Goal: Communication & Community: Answer question/provide support

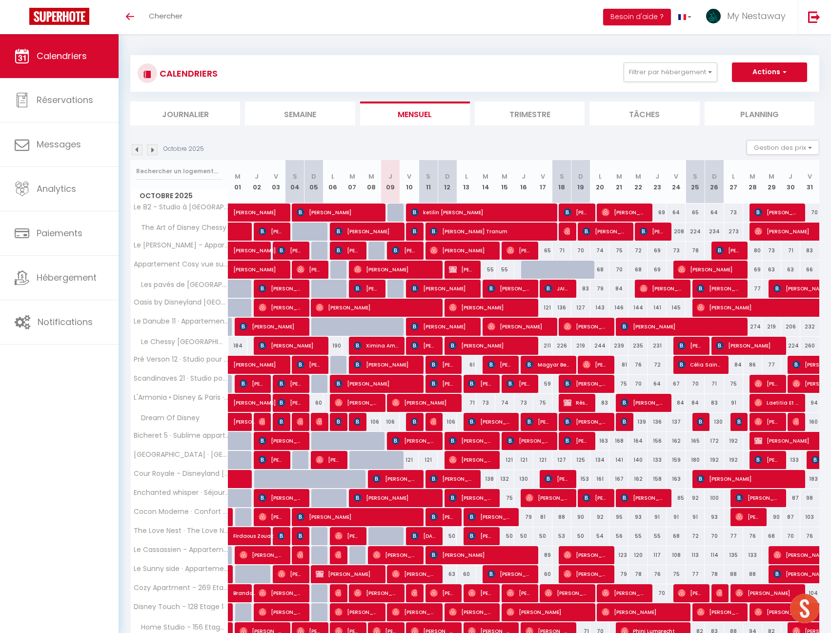
scroll to position [34, 0]
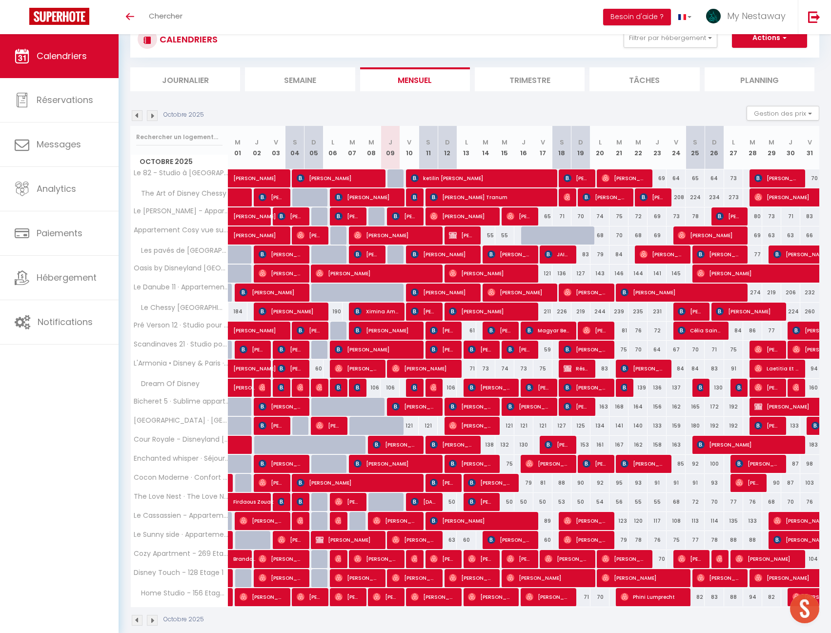
click at [153, 115] on img at bounding box center [152, 115] width 11 height 11
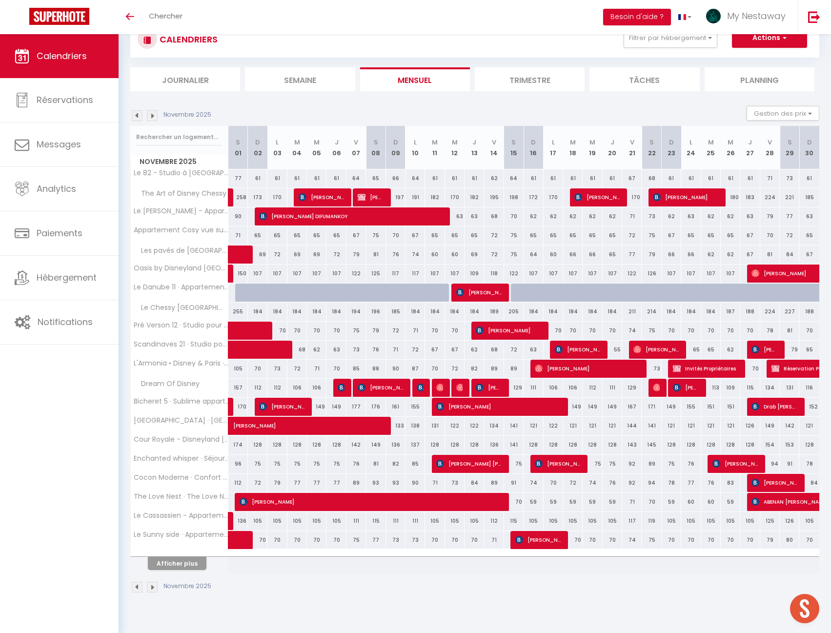
click at [139, 113] on img at bounding box center [137, 115] width 11 height 11
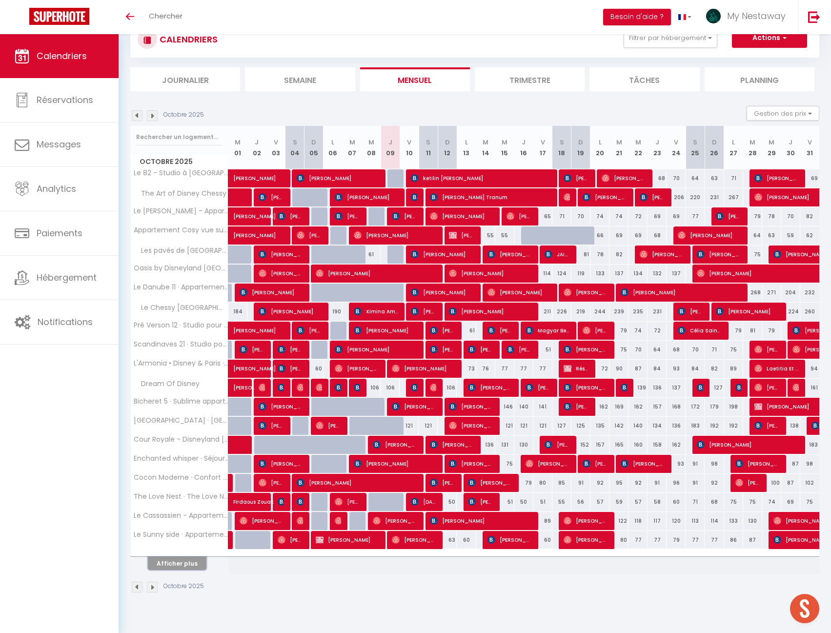
click at [183, 566] on button "Afficher plus" at bounding box center [177, 563] width 59 height 13
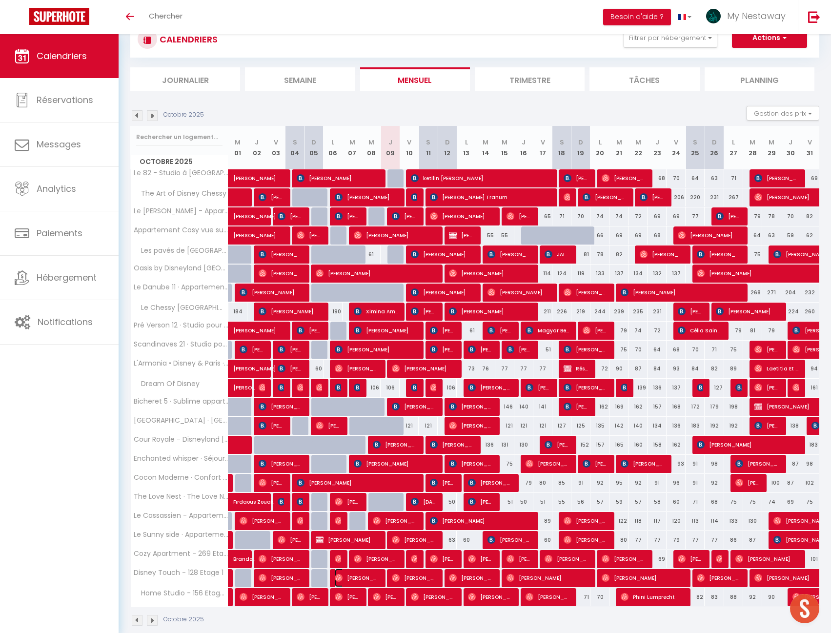
click at [358, 578] on span "[PERSON_NAME]" at bounding box center [357, 577] width 44 height 19
select select "OK"
select select
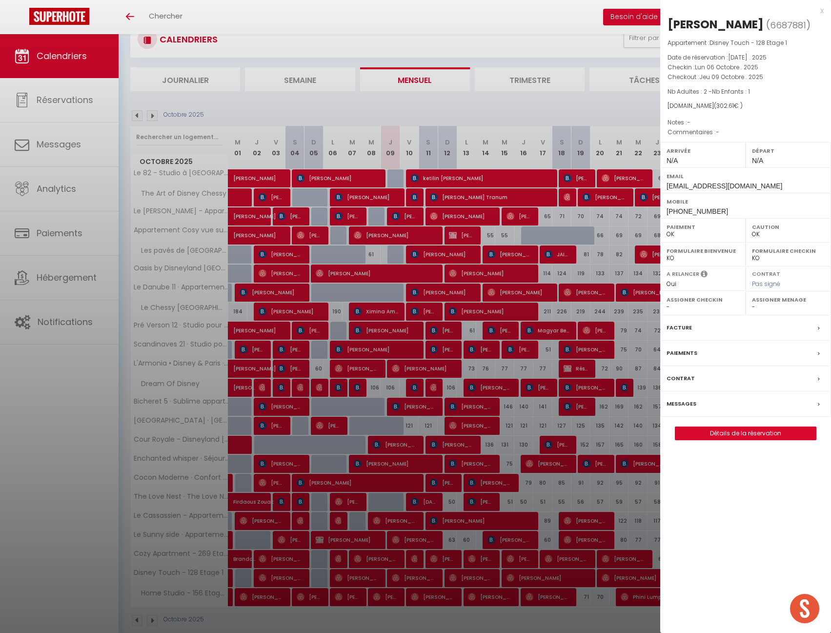
click at [691, 397] on div "Messages" at bounding box center [745, 403] width 171 height 25
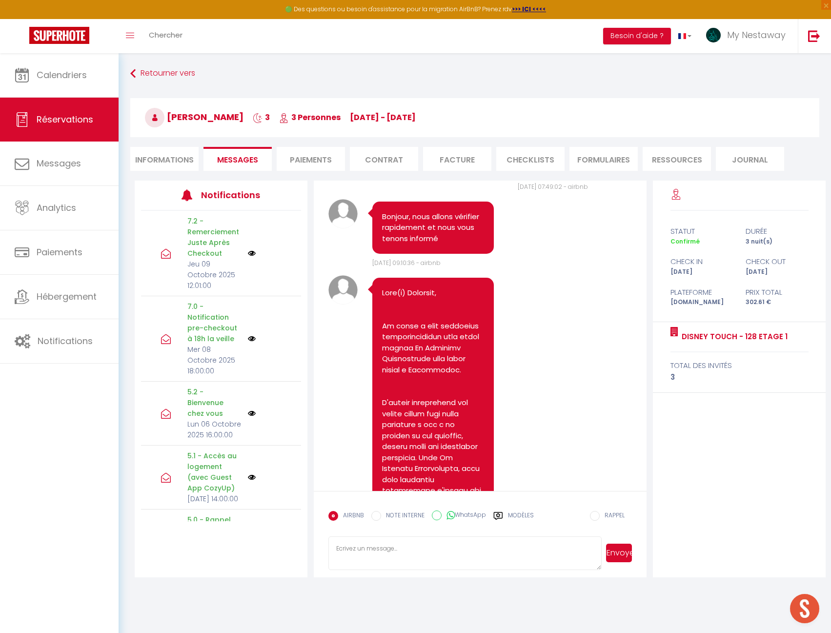
scroll to position [3506, 0]
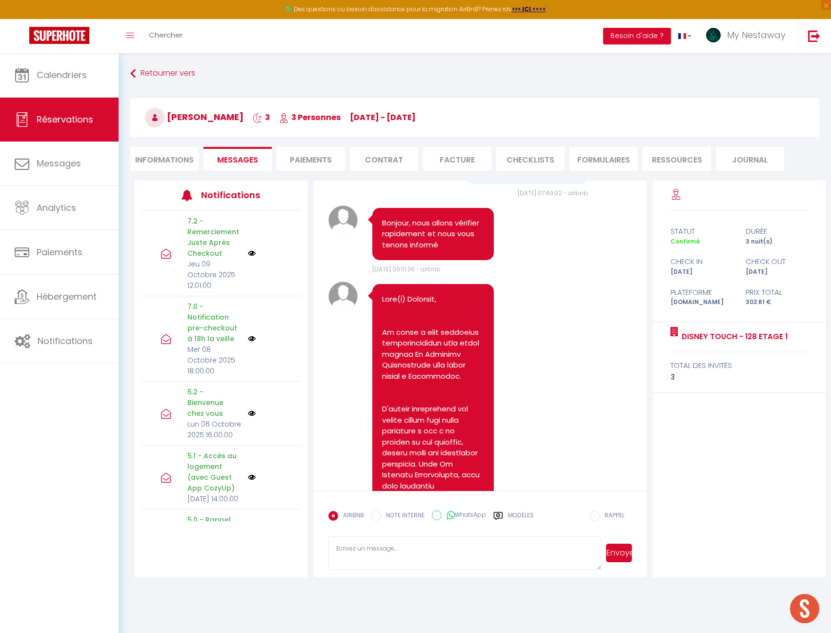
click at [458, 560] on textarea at bounding box center [464, 553] width 273 height 34
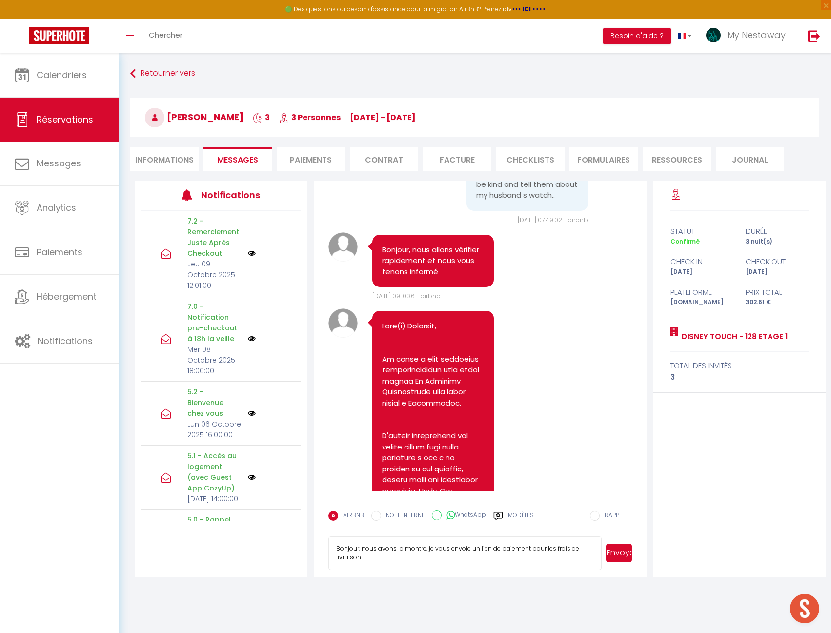
scroll to position [3457, 0]
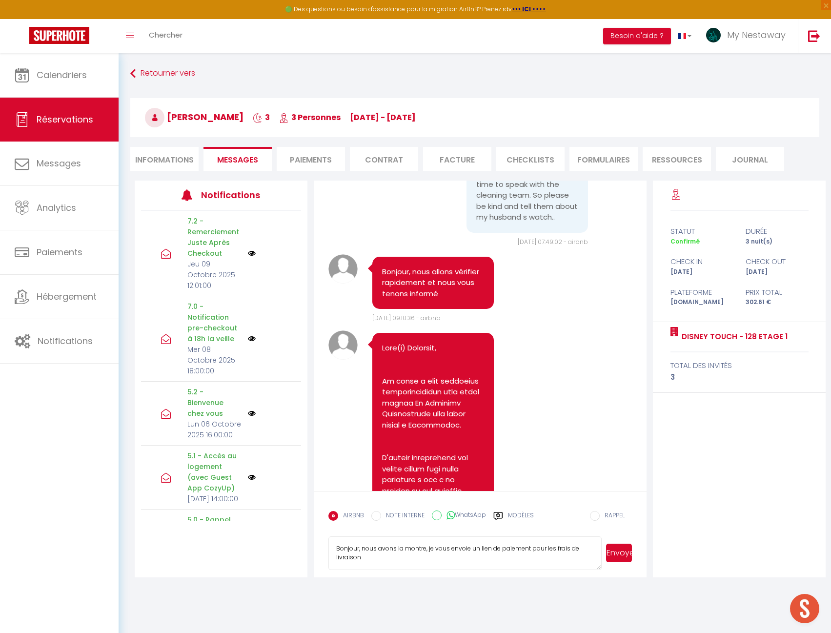
type textarea "Bonjour, nous avons la montre, je vous envoie un lien de paiement pour les frai…"
click at [628, 558] on button "Envoyer" at bounding box center [619, 552] width 26 height 19
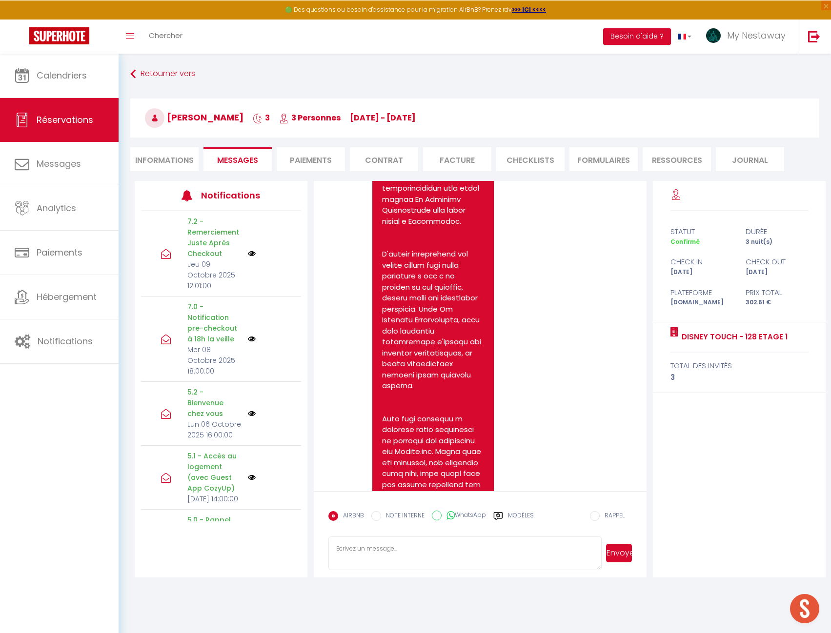
scroll to position [3447, 0]
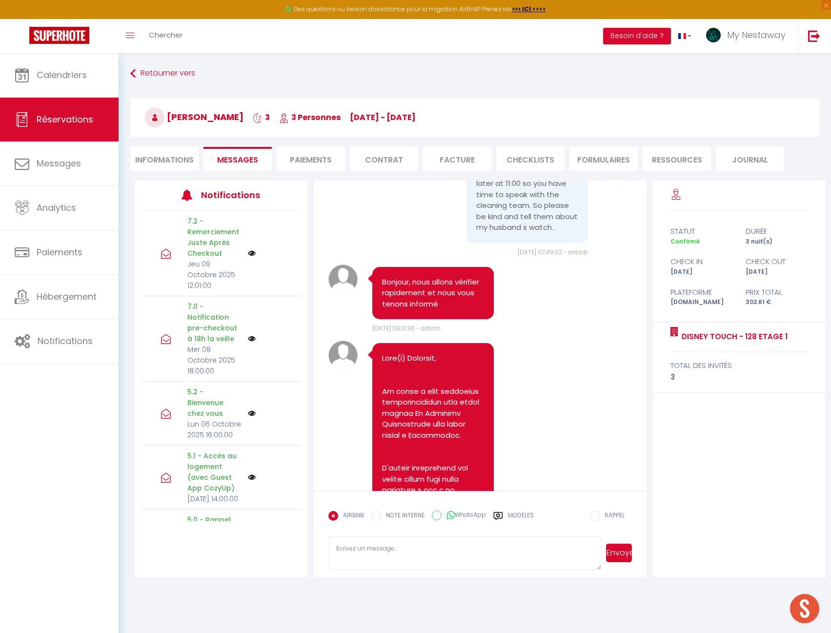
drag, startPoint x: 474, startPoint y: 281, endPoint x: 550, endPoint y: 304, distance: 79.6
click at [550, 124] on pre "Good morning! And sorry for this early message. My husband forgot his watch nea…" at bounding box center [527, 63] width 102 height 121
copy pre "Sos Bucuresti-Targoviste [STREET_ADDRESS]"
click at [509, 124] on pre "Good morning! And sorry for this early message. My husband forgot his watch nea…" at bounding box center [527, 63] width 102 height 121
drag, startPoint x: 473, startPoint y: 304, endPoint x: 514, endPoint y: 306, distance: 40.5
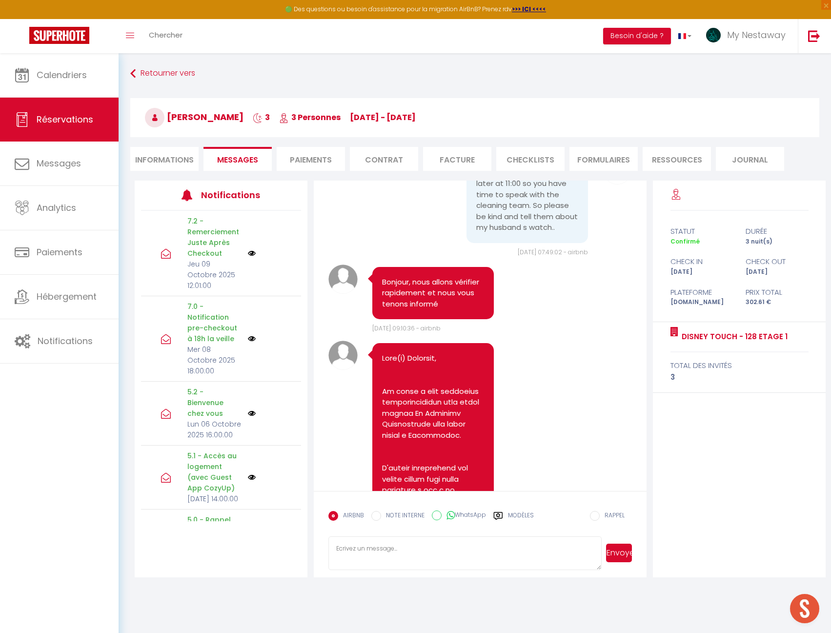
click at [514, 124] on pre "Good morning! And sorry for this early message. My husband forgot his watch nea…" at bounding box center [527, 63] width 102 height 121
copy pre "Buftea, ilfov"
drag, startPoint x: 473, startPoint y: 280, endPoint x: 548, endPoint y: 292, distance: 76.4
click at [549, 124] on pre "Good morning! And sorry for this early message. My husband forgot his watch nea…" at bounding box center [527, 63] width 102 height 121
copy pre "Sos Bucuresti-Targoviste [STREET_ADDRESS]"
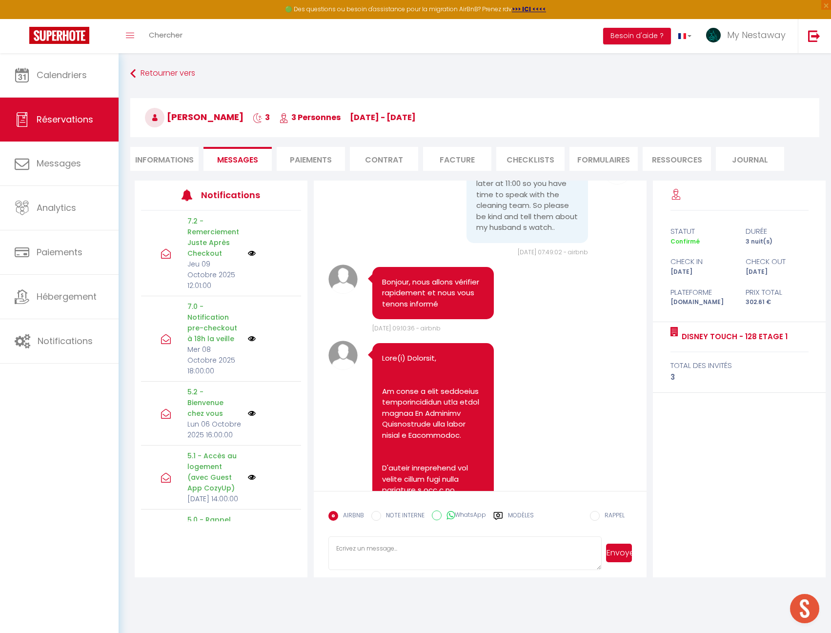
click at [489, 124] on pre "Good morning! And sorry for this early message. My husband forgot his watch nea…" at bounding box center [527, 63] width 102 height 121
drag, startPoint x: 485, startPoint y: 291, endPoint x: 550, endPoint y: 295, distance: 64.5
click at [550, 124] on pre "Good morning! And sorry for this early message. My husband forgot his watch nea…" at bounding box center [527, 63] width 102 height 121
copy pre "bloc27, Sc B, Ap 15"
select select
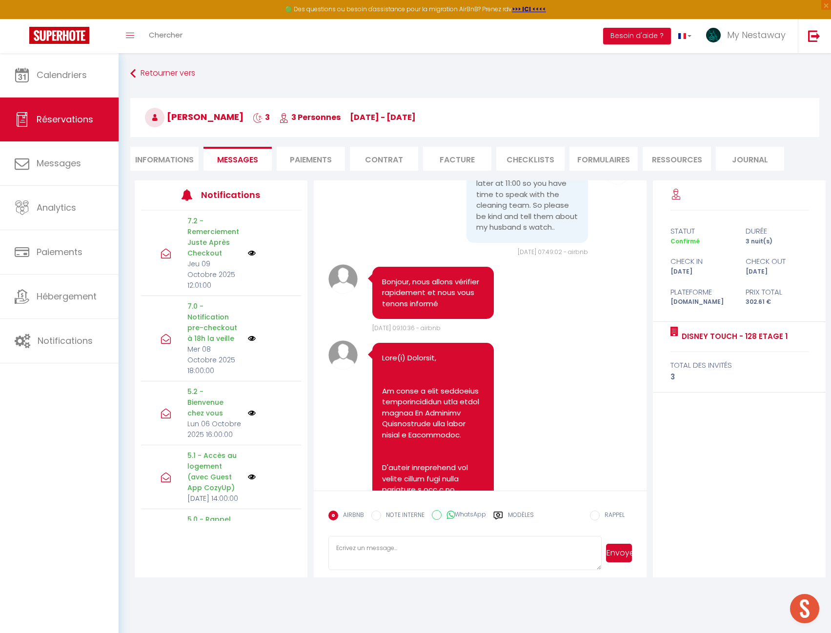
select select
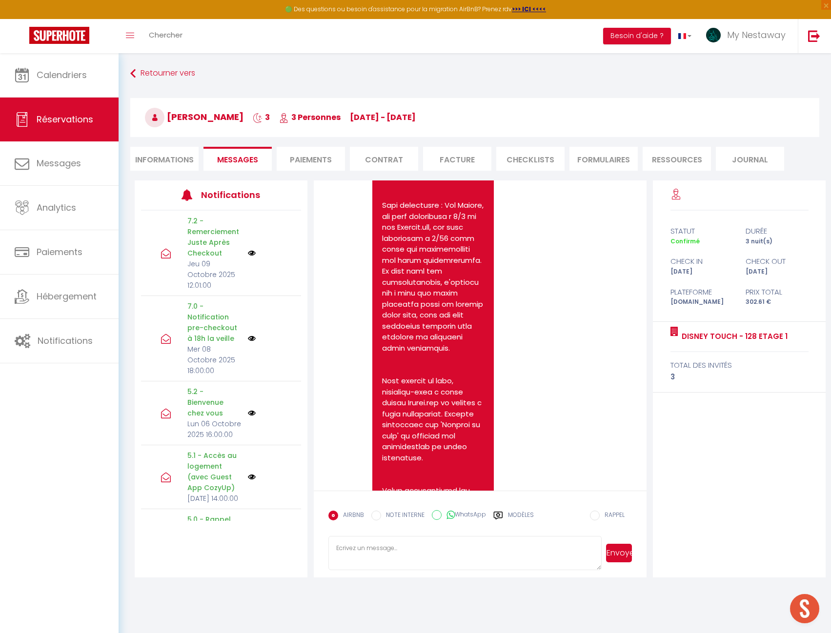
scroll to position [4227, 0]
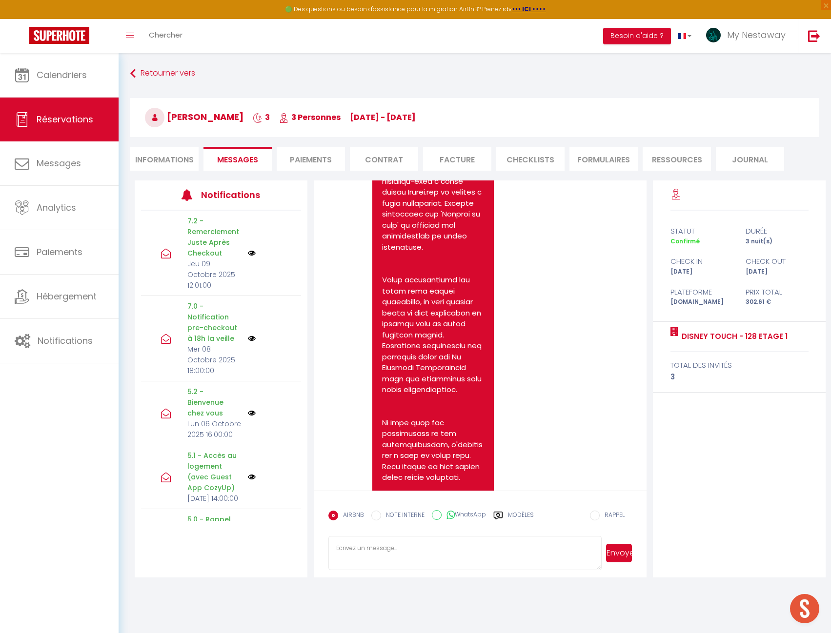
click at [172, 160] on li "Informations" at bounding box center [164, 159] width 68 height 24
select select
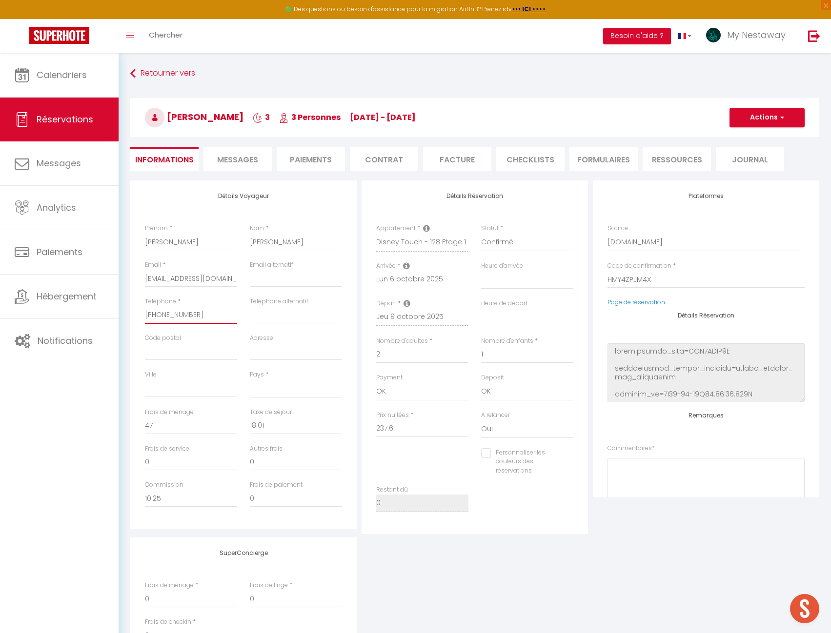
click at [189, 311] on input "[PHONE_NUMBER]" at bounding box center [191, 315] width 92 height 18
click at [161, 320] on input "[PHONE_NUMBER]" at bounding box center [191, 315] width 92 height 18
select select
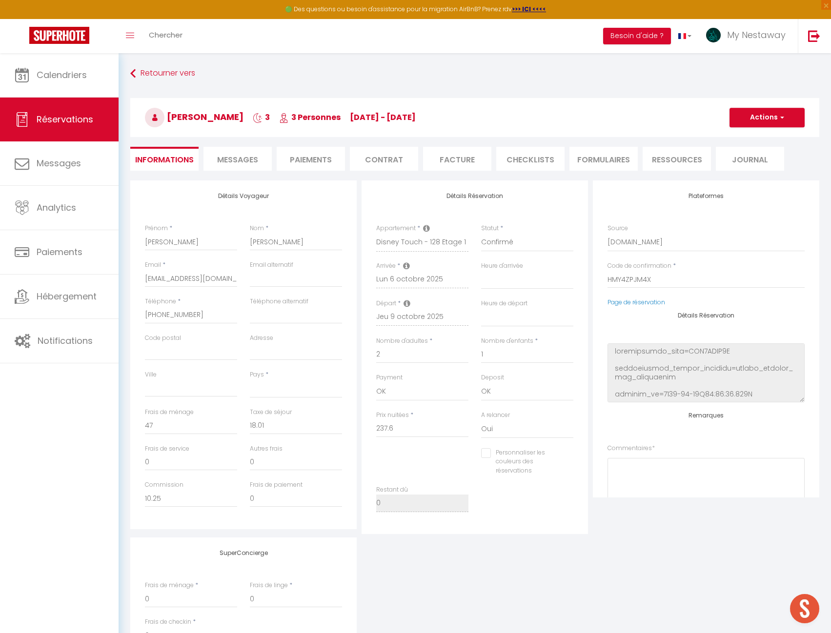
select select
checkbox input "false"
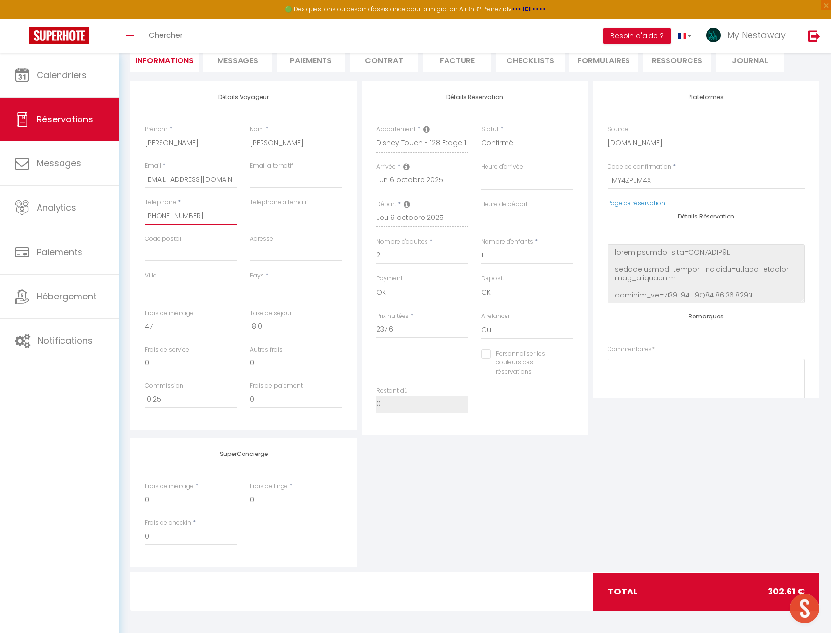
scroll to position [101, 0]
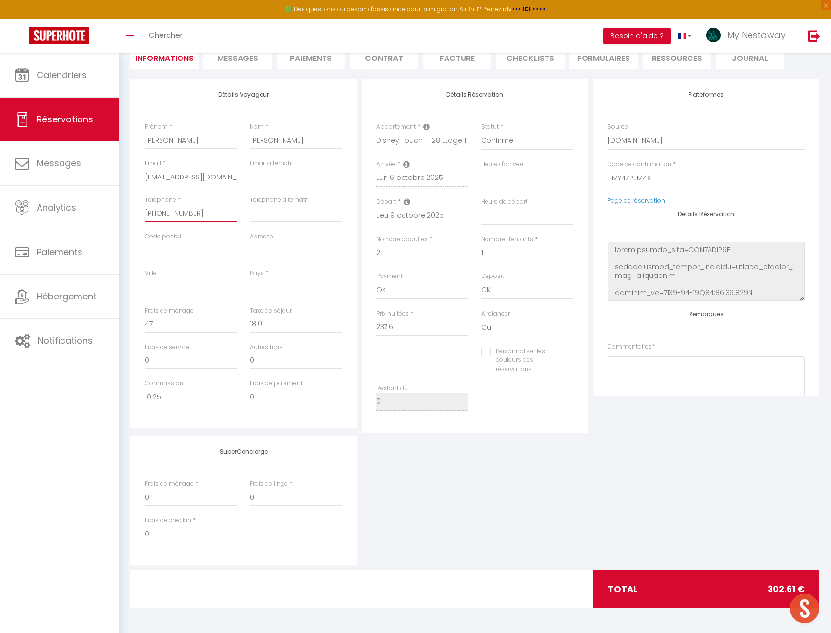
select select
checkbox input "false"
click at [144, 217] on div "Téléphone * [PHONE_NUMBER]" at bounding box center [191, 214] width 105 height 37
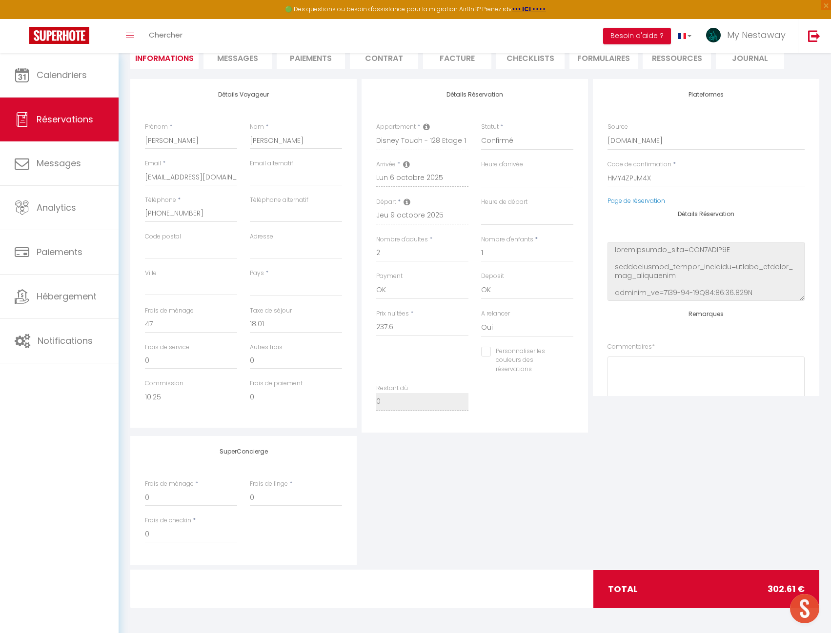
click at [144, 217] on div "Téléphone * [PHONE_NUMBER]" at bounding box center [191, 214] width 105 height 37
click at [154, 209] on input "[PHONE_NUMBER]" at bounding box center [191, 214] width 92 height 18
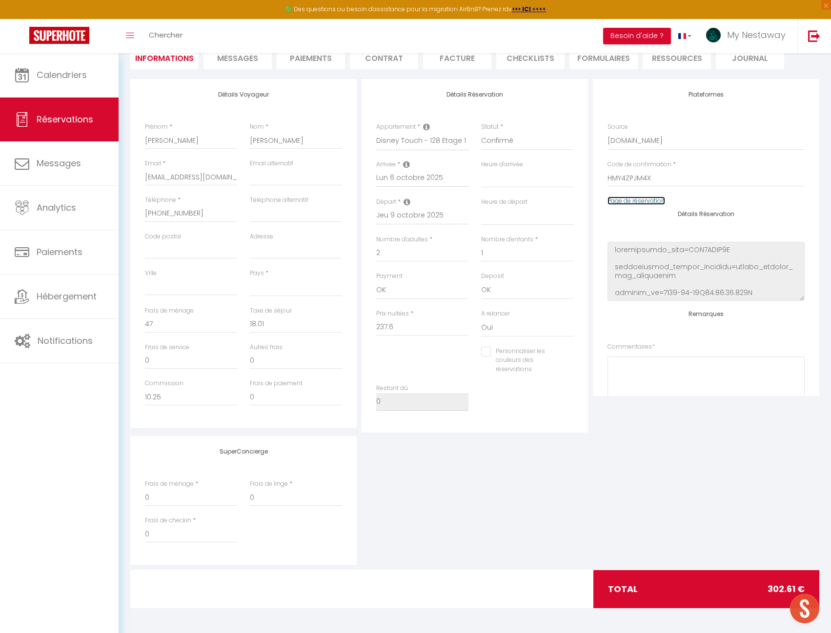
click at [624, 201] on link "Page de réservation" at bounding box center [636, 201] width 58 height 8
click at [181, 214] on input "[PHONE_NUMBER]" at bounding box center [191, 214] width 92 height 18
select select
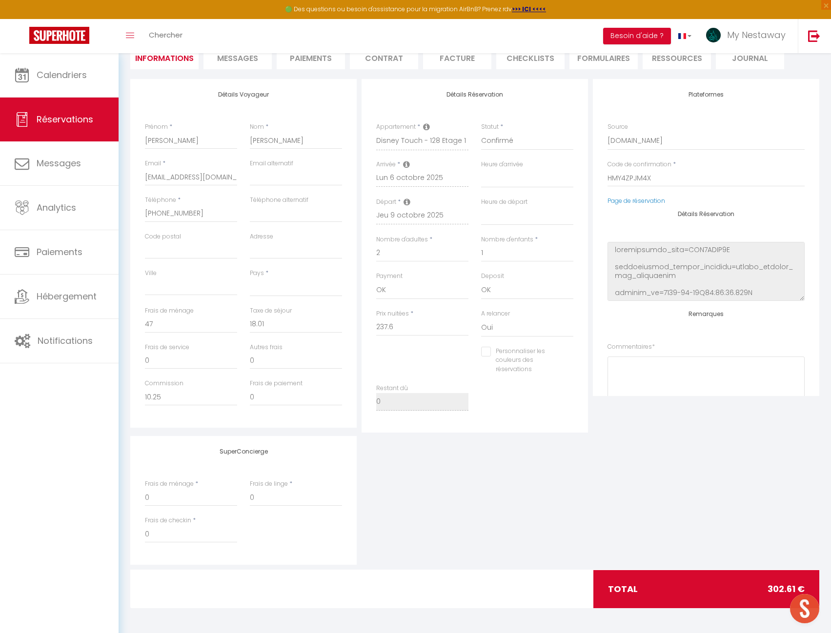
select select
checkbox input "false"
click at [207, 179] on input "[EMAIL_ADDRESS][DOMAIN_NAME]" at bounding box center [191, 177] width 92 height 18
select select
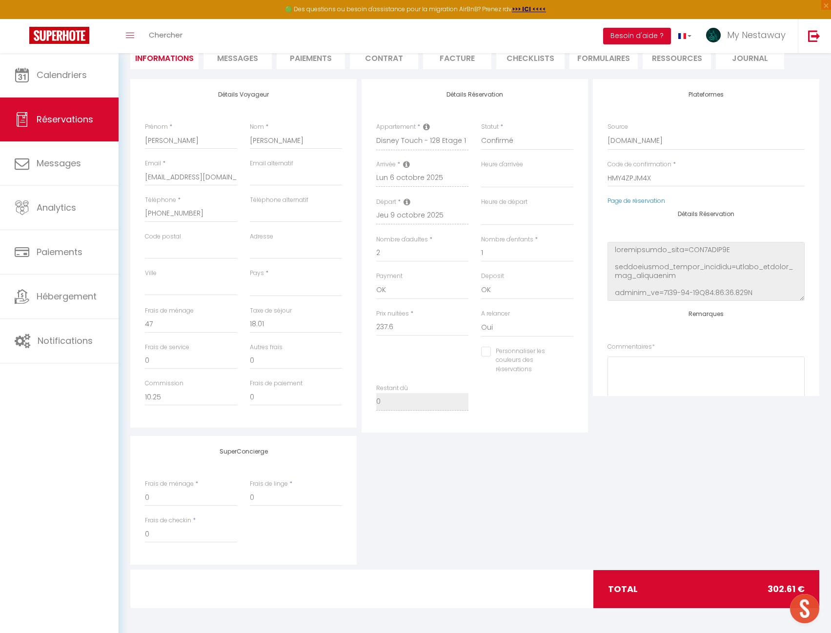
select select
checkbox input "false"
select select
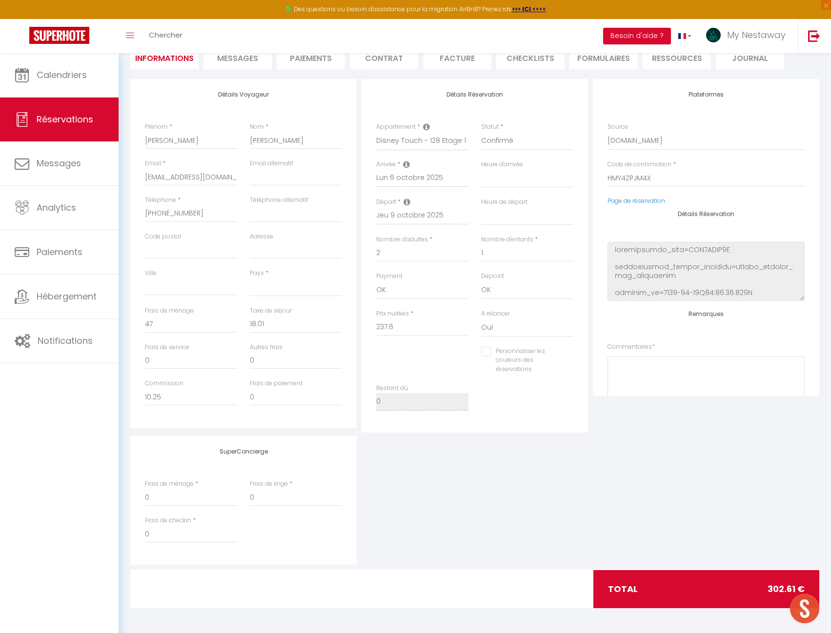
select select
checkbox input "false"
click at [247, 55] on span "Messages" at bounding box center [237, 58] width 41 height 11
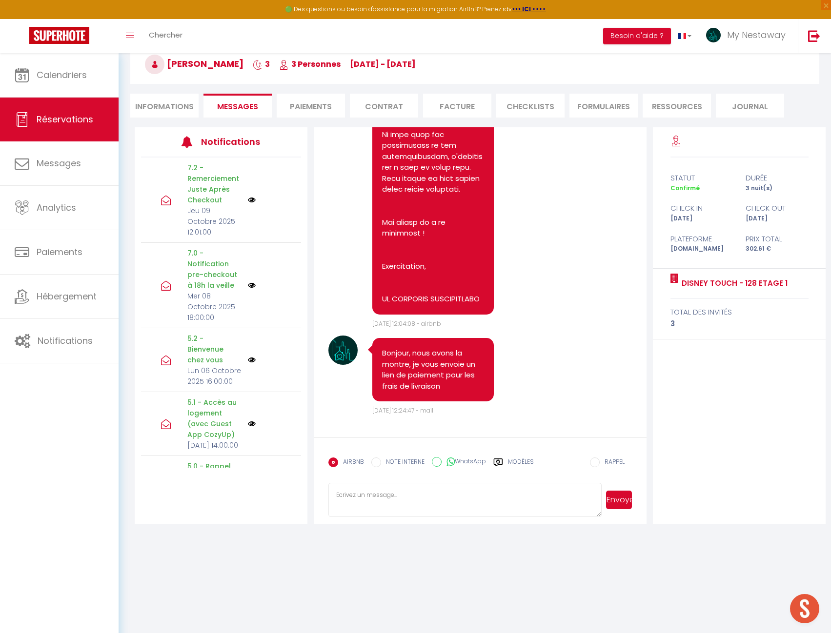
scroll to position [4715, 0]
click at [424, 505] on textarea at bounding box center [464, 500] width 273 height 34
paste textarea "[PERSON_NAME] bloc27 - Sc B - Ap 15 Sos Bucuresti-Targoviste 147 070000 [GEOGRA…"
paste textarea "[URL][DOMAIN_NAME]"
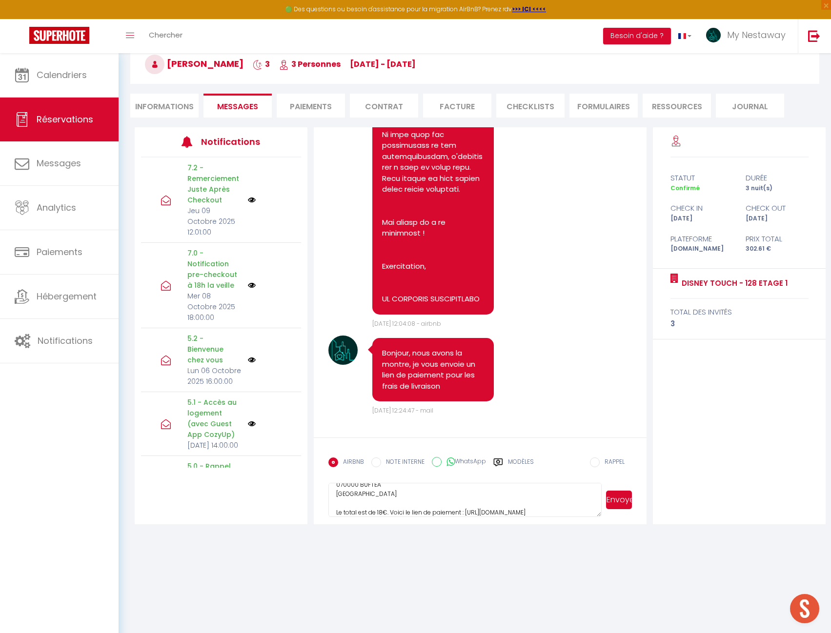
scroll to position [65, 0]
type textarea "Voici l'adresse que nous avons mis : [PERSON_NAME] bloc27 - Sc B - Ap 15 Sos Bu…"
click at [619, 505] on button "Envoyer" at bounding box center [619, 500] width 26 height 19
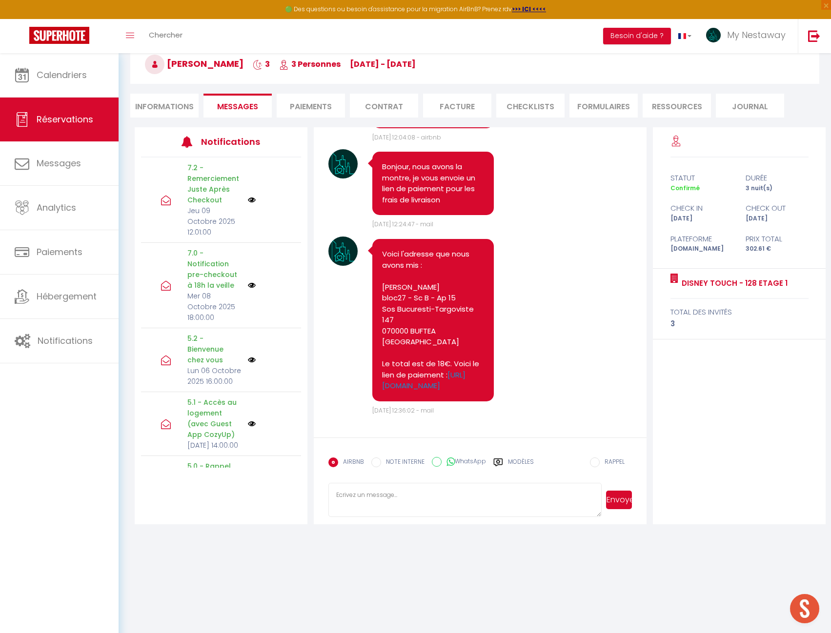
scroll to position [4912, 0]
click at [66, 34] on img at bounding box center [59, 35] width 60 height 17
